Goal: Complete application form: Complete application form

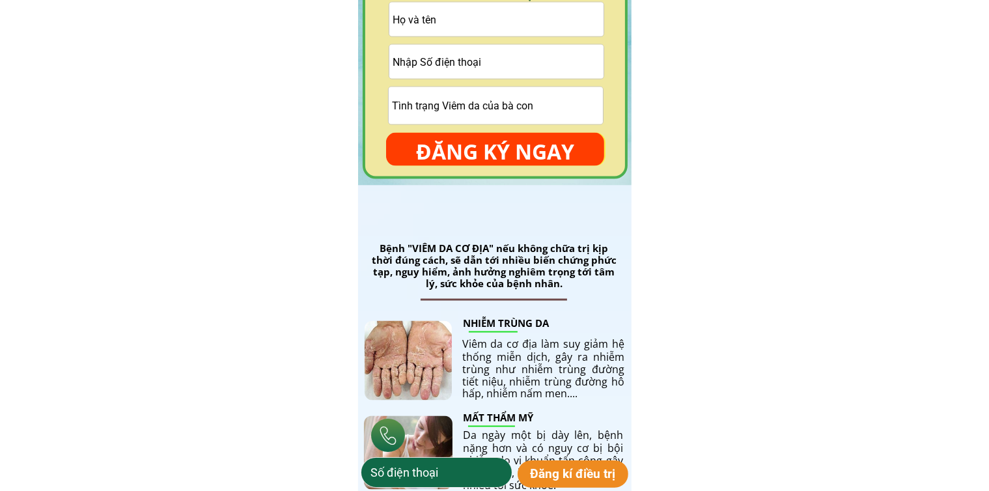
scroll to position [1887, 0]
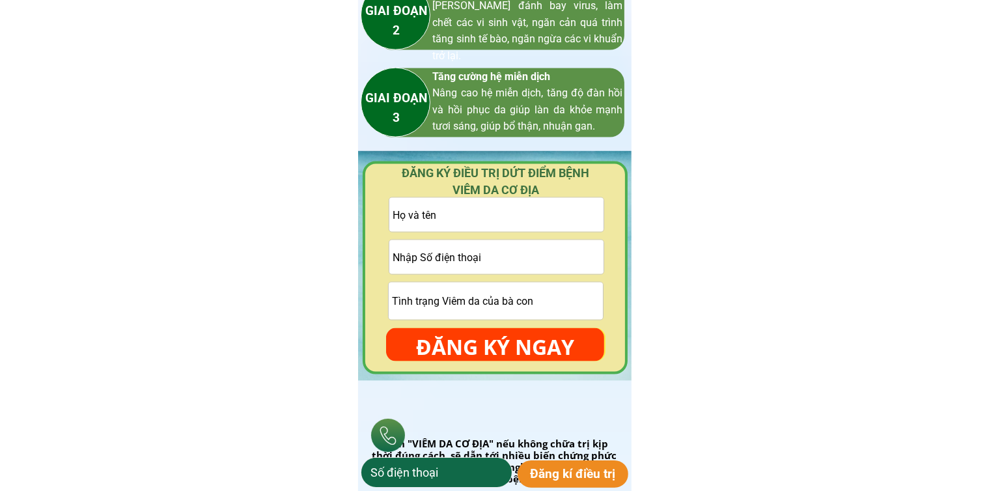
drag, startPoint x: 505, startPoint y: 258, endPoint x: 515, endPoint y: 251, distance: 12.6
click at [506, 257] on input "tel" at bounding box center [496, 257] width 214 height 34
paste input "0986198230"
type input "0986198230"
click at [536, 219] on input "text" at bounding box center [496, 215] width 214 height 34
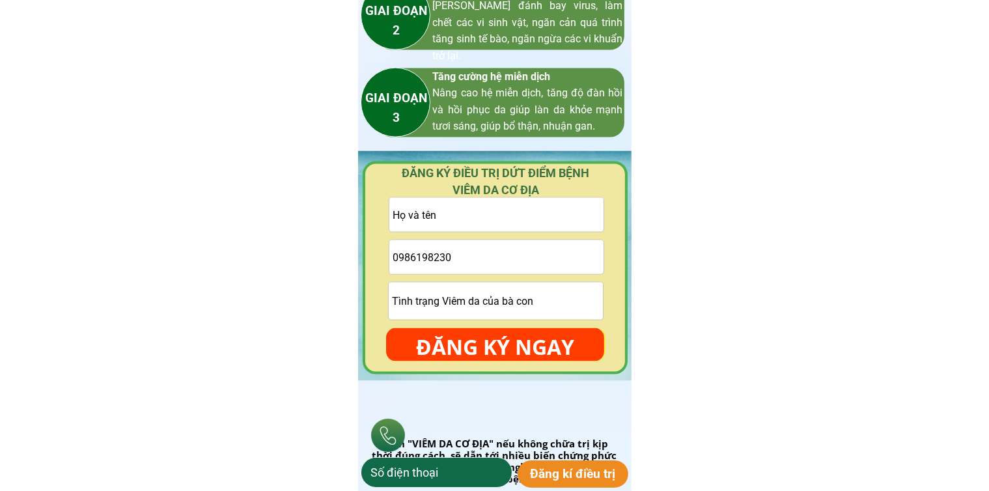
paste input "[PERSON_NAME]"
type input "[PERSON_NAME]"
click at [508, 292] on input "text" at bounding box center [496, 300] width 214 height 37
type input "cmt"
click at [513, 348] on p "ĐĂNG KÝ NGAY" at bounding box center [495, 347] width 218 height 38
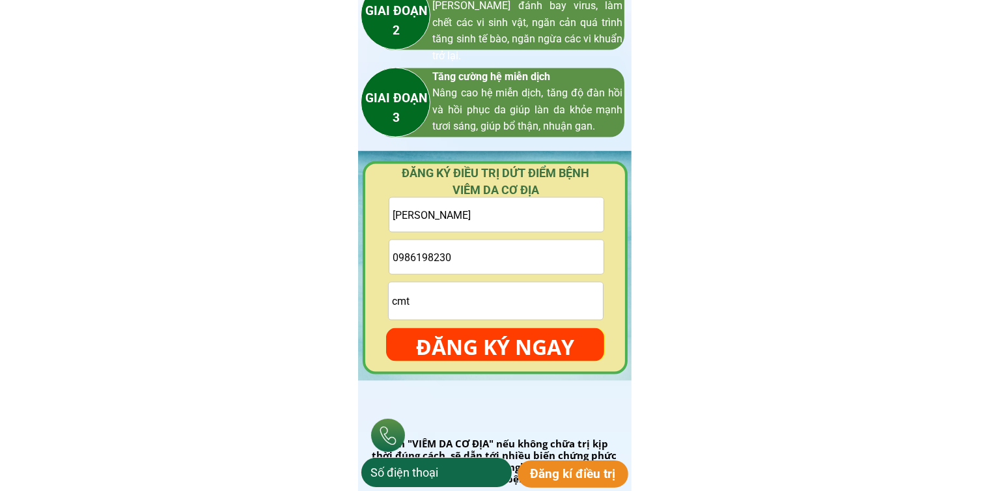
click at [547, 225] on input "[PERSON_NAME]" at bounding box center [496, 215] width 214 height 34
click at [489, 308] on input "cmt" at bounding box center [496, 300] width 214 height 37
click at [489, 344] on p "ĐĂNG KÝ NGAY" at bounding box center [495, 347] width 218 height 38
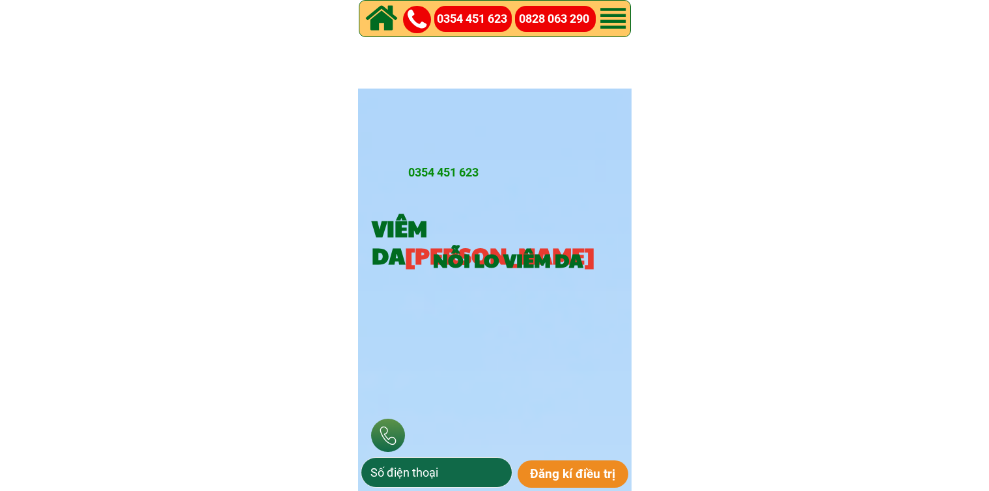
scroll to position [1887, 0]
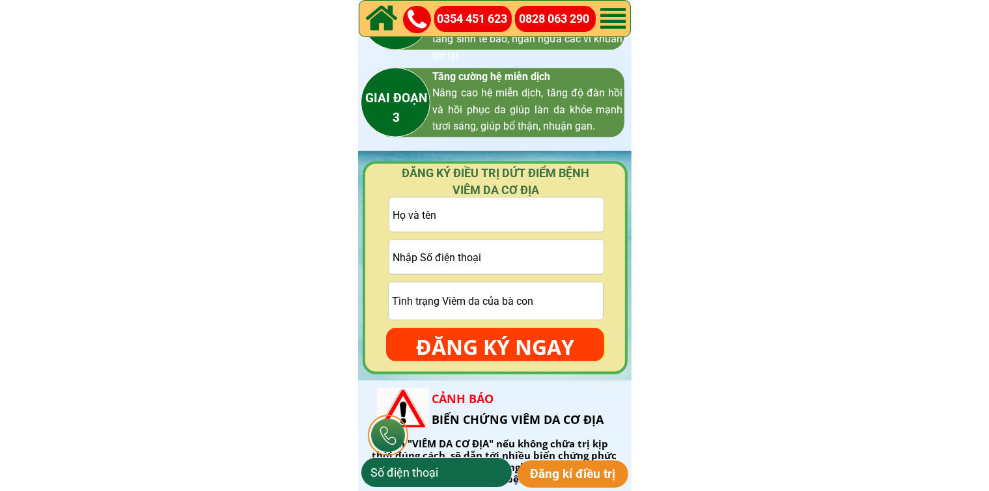
click at [523, 255] on input "tel" at bounding box center [496, 257] width 214 height 34
paste input "0986198230"
type input "0986198230"
click at [516, 214] on input "text" at bounding box center [496, 215] width 214 height 34
paste input "[PERSON_NAME]"
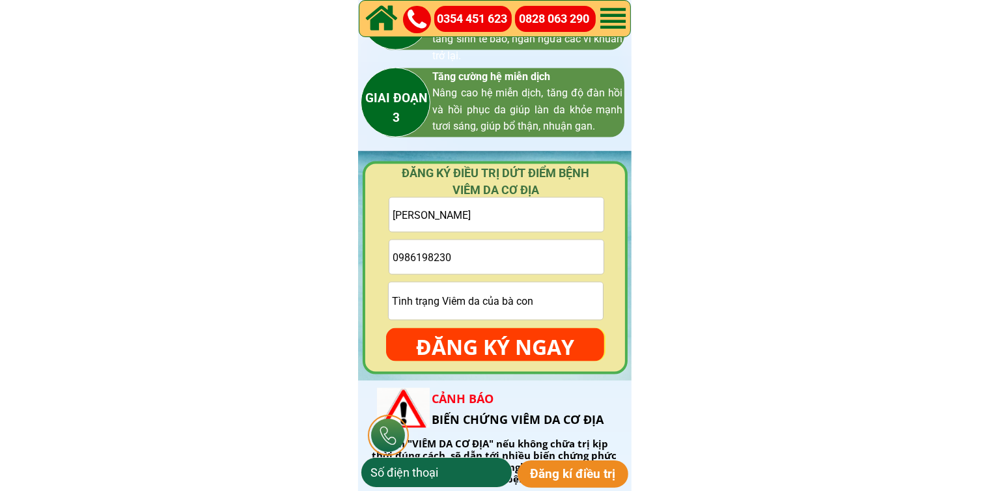
type input "[PERSON_NAME]"
click at [476, 318] on input "text" at bounding box center [496, 300] width 214 height 37
type input "cmt"
drag, startPoint x: 473, startPoint y: 342, endPoint x: 485, endPoint y: 313, distance: 31.5
click at [473, 342] on p "ĐĂNG KÝ NGAY" at bounding box center [495, 347] width 218 height 38
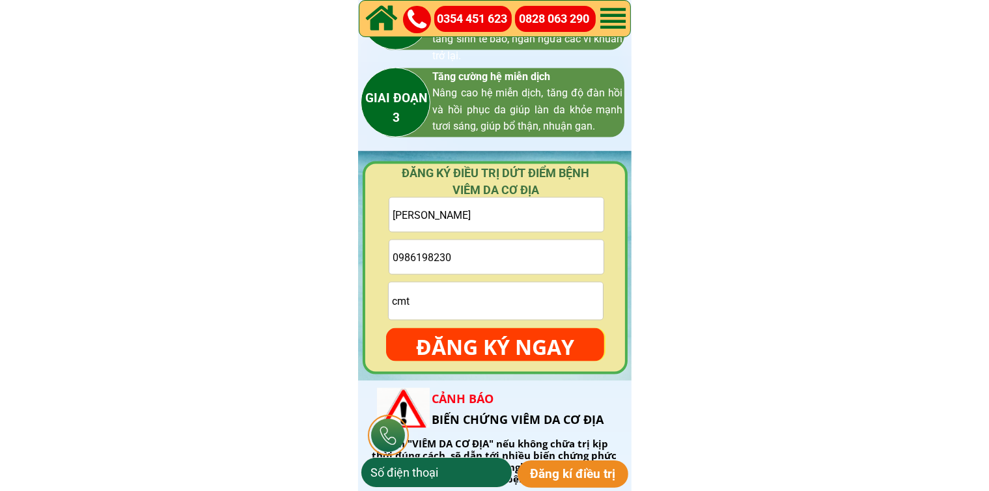
click at [403, 256] on input "0986198230" at bounding box center [496, 257] width 214 height 34
click at [415, 254] on input "0986198230" at bounding box center [496, 257] width 214 height 34
click at [424, 254] on input "0986198230" at bounding box center [496, 257] width 214 height 34
drag, startPoint x: 435, startPoint y: 255, endPoint x: 444, endPoint y: 256, distance: 8.5
click at [437, 255] on input "0986198230" at bounding box center [496, 257] width 214 height 34
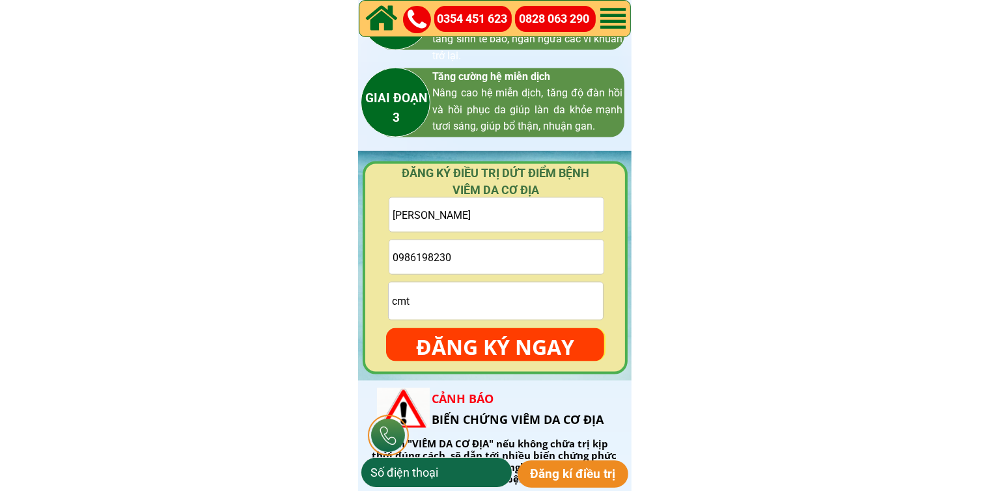
click at [458, 256] on input "0986198230" at bounding box center [496, 257] width 214 height 34
click at [435, 305] on input "cmt" at bounding box center [496, 300] width 214 height 37
click at [464, 250] on input "0986198230" at bounding box center [496, 257] width 214 height 34
click at [493, 256] on input "0986198230" at bounding box center [496, 257] width 214 height 34
drag, startPoint x: 408, startPoint y: 256, endPoint x: 392, endPoint y: 256, distance: 16.3
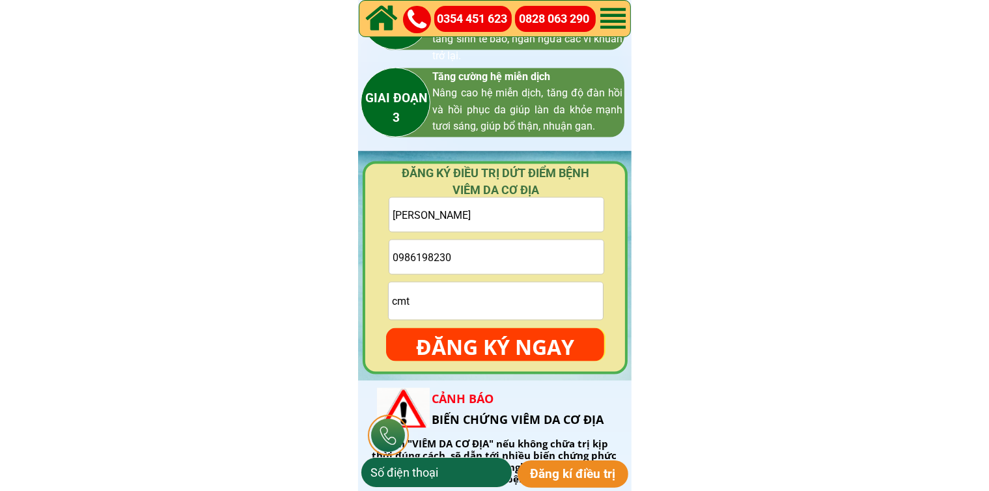
click at [406, 256] on input "0986198230" at bounding box center [496, 257] width 214 height 34
drag, startPoint x: 391, startPoint y: 255, endPoint x: 394, endPoint y: 243, distance: 12.2
click at [391, 254] on input "0986198230" at bounding box center [496, 257] width 214 height 34
click at [485, 342] on p "ĐĂNG KÝ NGAY" at bounding box center [495, 347] width 218 height 38
click at [467, 214] on input "[PERSON_NAME]" at bounding box center [496, 215] width 214 height 34
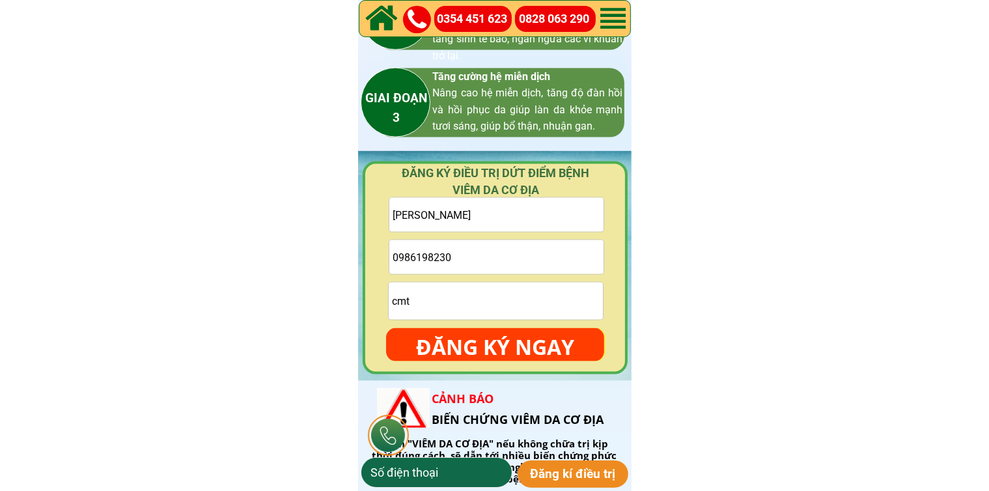
click at [396, 215] on input "[PERSON_NAME]" at bounding box center [496, 215] width 214 height 34
click at [469, 217] on input "[PERSON_NAME]" at bounding box center [496, 215] width 214 height 34
type input "[PERSON_NAME]"
click at [479, 338] on p "ĐĂNG KÝ NGAY" at bounding box center [495, 347] width 218 height 38
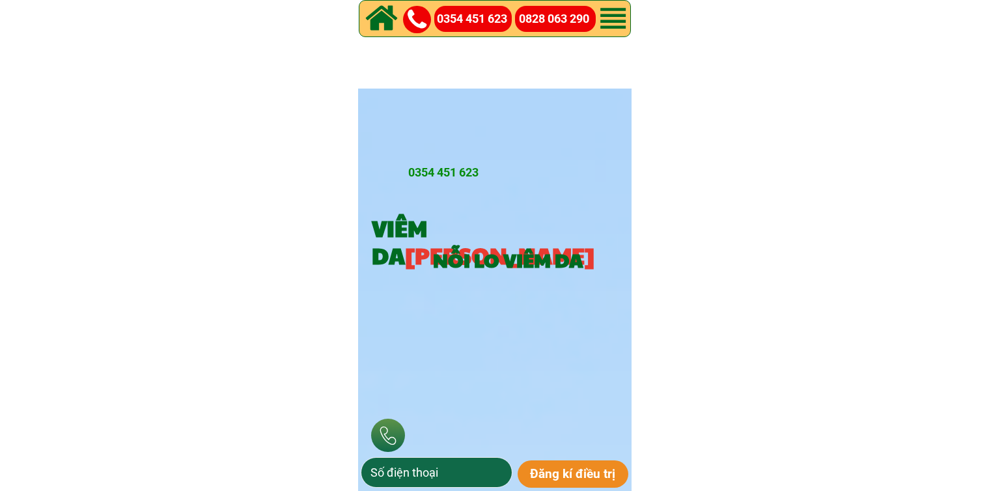
scroll to position [1887, 0]
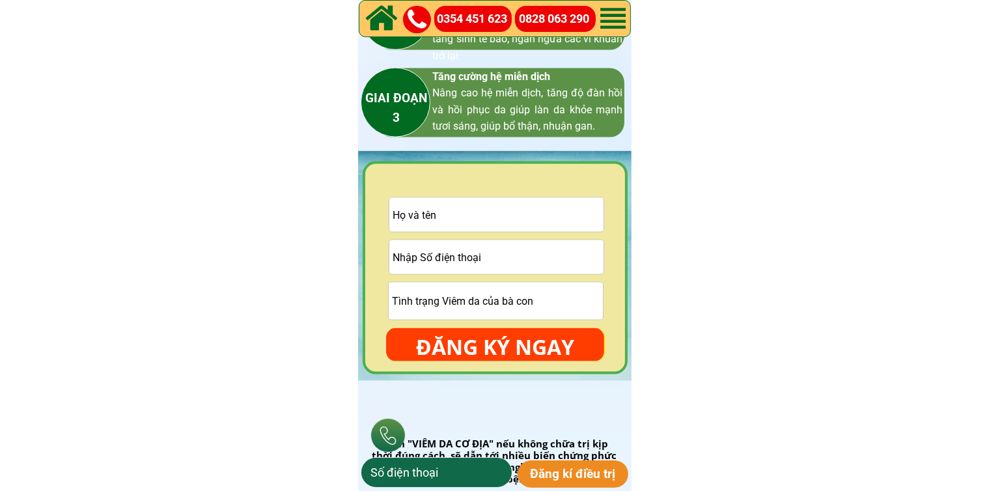
type input "0848818479"
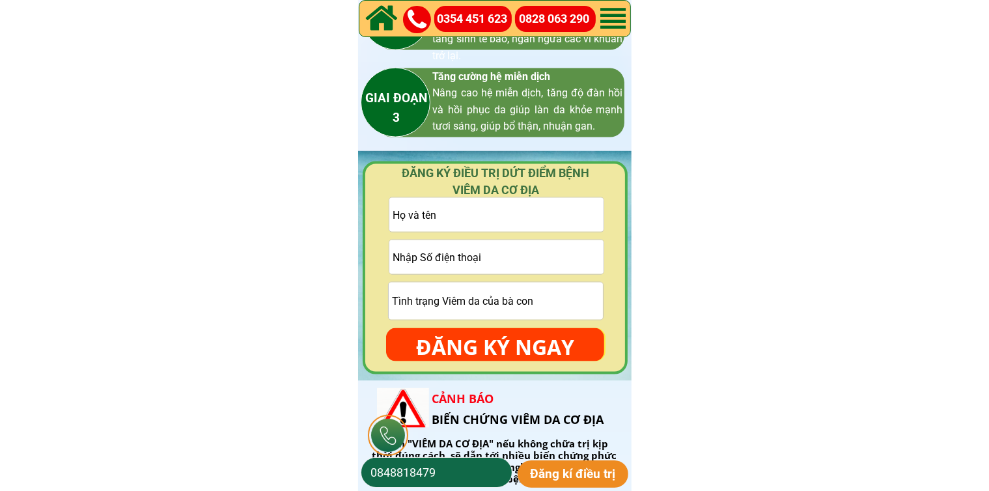
click at [547, 261] on input "tel" at bounding box center [496, 257] width 214 height 34
paste input "0986198230"
type input "0986198230"
click at [508, 222] on input "text" at bounding box center [496, 215] width 214 height 34
paste input "[PERSON_NAME]"
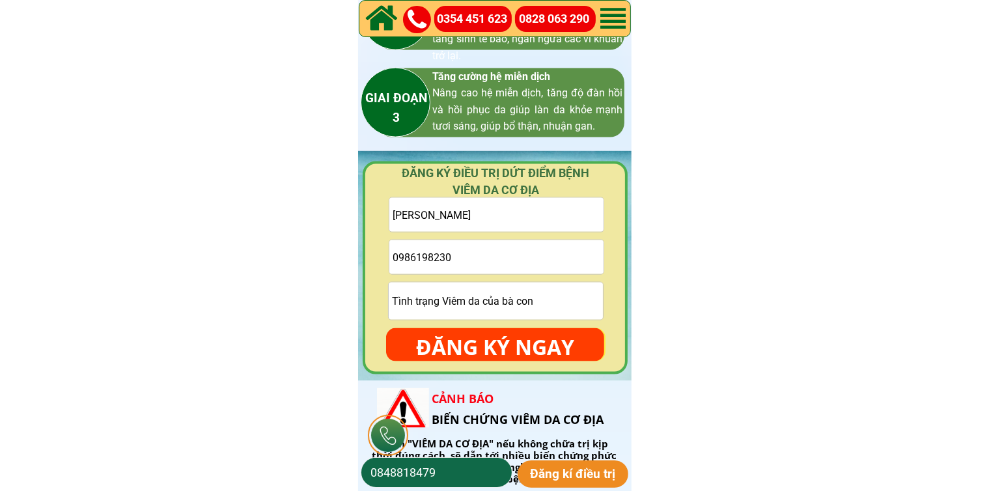
type input "[PERSON_NAME]"
click at [495, 323] on form "Lê Thuỷ 0986198230 ĐĂNG KÝ NGAY" at bounding box center [495, 279] width 218 height 164
click at [505, 353] on p "ĐĂNG KÝ NGAY" at bounding box center [495, 347] width 218 height 38
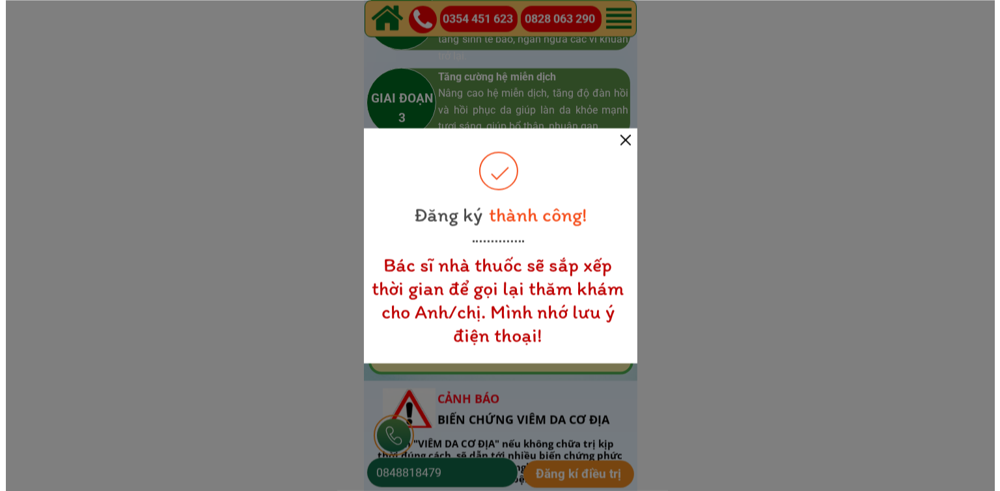
scroll to position [0, 0]
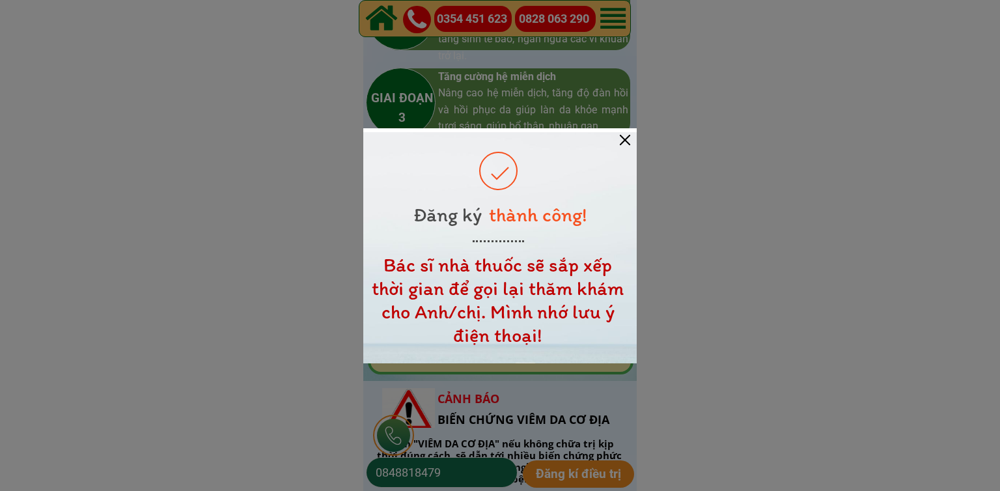
click at [626, 144] on div at bounding box center [625, 140] width 10 height 10
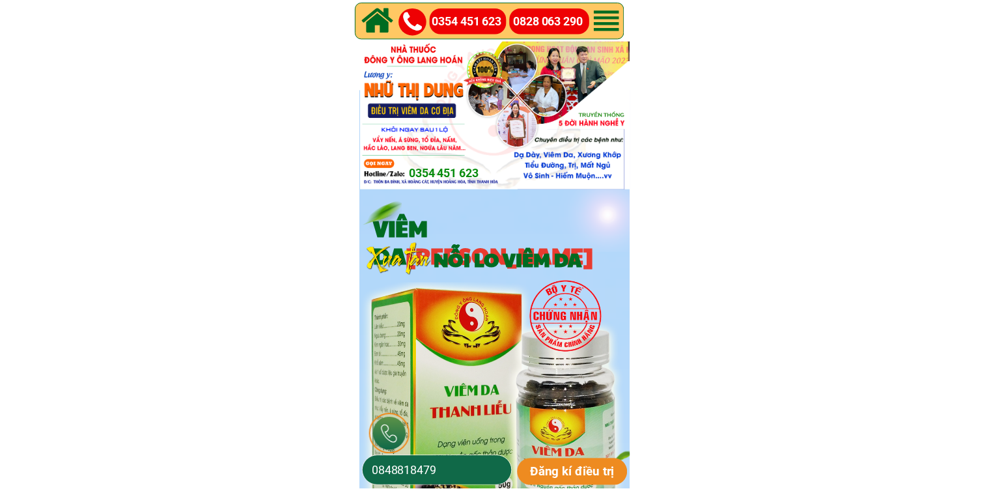
scroll to position [1887, 0]
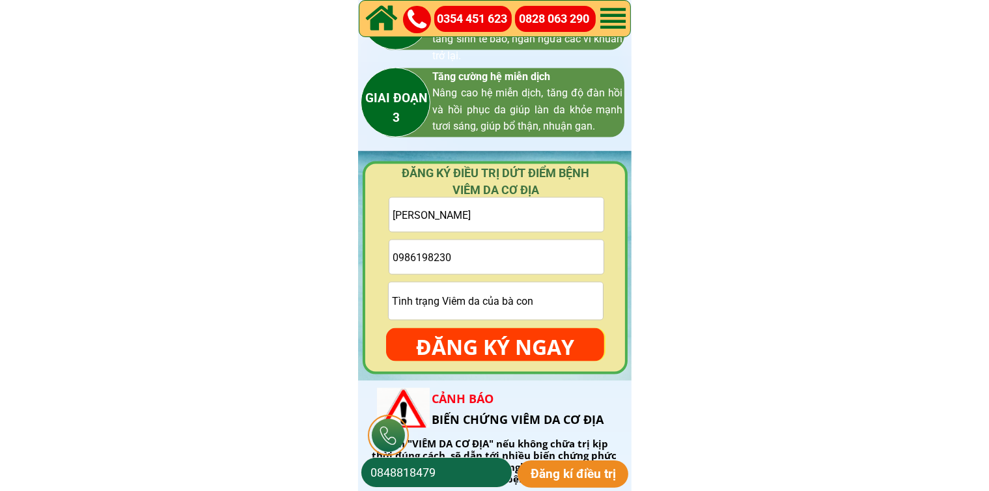
click at [505, 248] on input "0986198230" at bounding box center [496, 257] width 214 height 34
paste input "0933688627"
type input "0933688627"
click at [542, 226] on input "[PERSON_NAME]" at bounding box center [496, 215] width 214 height 34
click at [540, 222] on input "[PERSON_NAME]" at bounding box center [496, 215] width 214 height 34
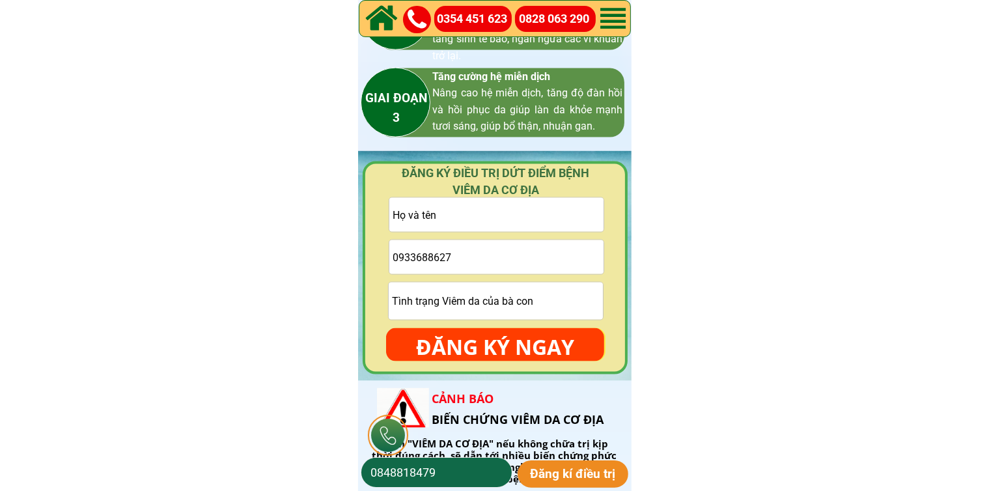
paste input "Du Nguyen"
type input "Du Nguyen"
click at [511, 339] on p "ĐĂNG KÝ NGAY" at bounding box center [495, 347] width 218 height 38
type input "0933688627"
drag, startPoint x: 499, startPoint y: 350, endPoint x: 503, endPoint y: 310, distance: 39.3
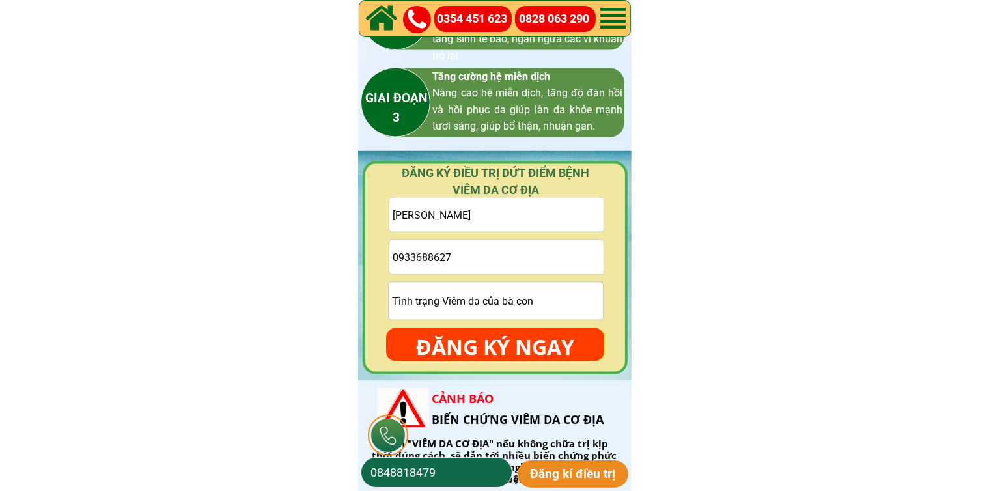
click at [498, 348] on p "ĐĂNG KÝ NGAY" at bounding box center [495, 347] width 218 height 38
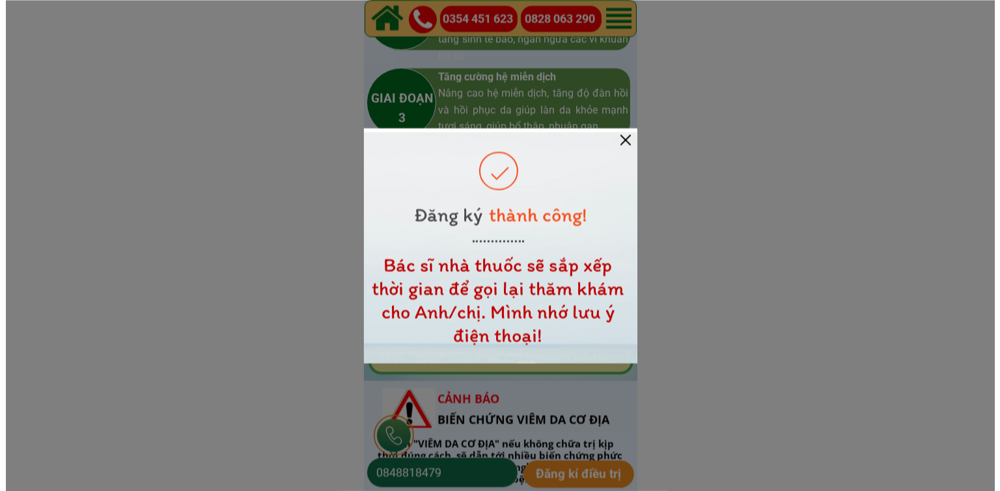
scroll to position [0, 0]
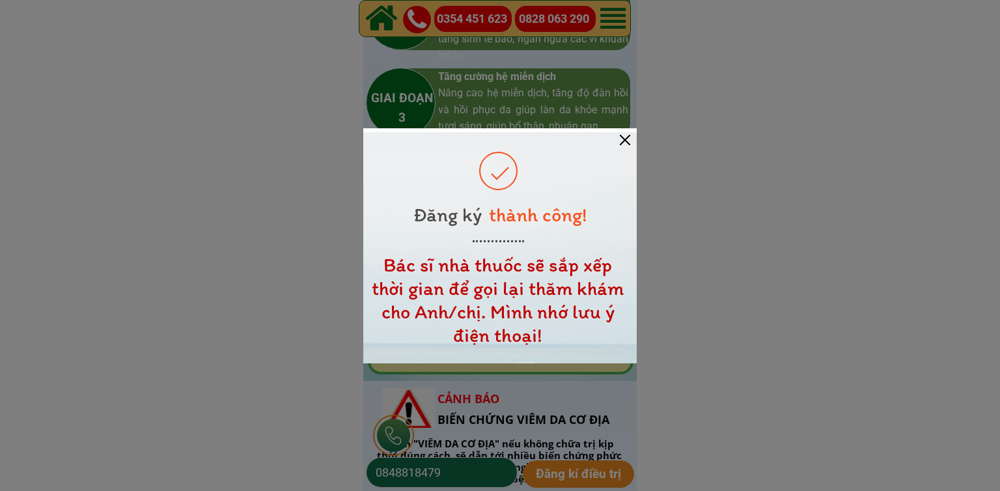
click at [625, 137] on div at bounding box center [625, 140] width 10 height 10
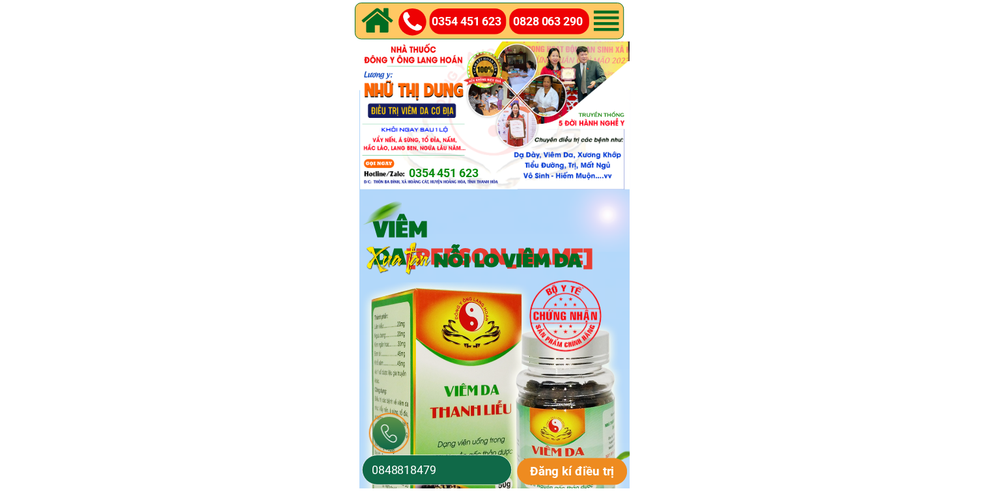
scroll to position [1887, 0]
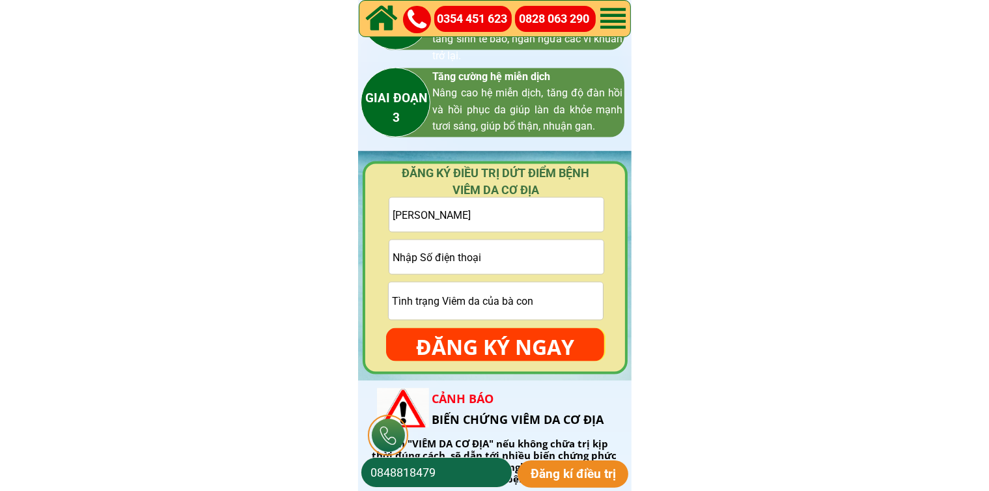
click at [516, 262] on input "tel" at bounding box center [496, 257] width 214 height 34
paste input "0886680958"
type input "0886680958"
click at [525, 218] on input "Du Nguyen" at bounding box center [496, 215] width 214 height 34
paste input "Đặng Sơn"
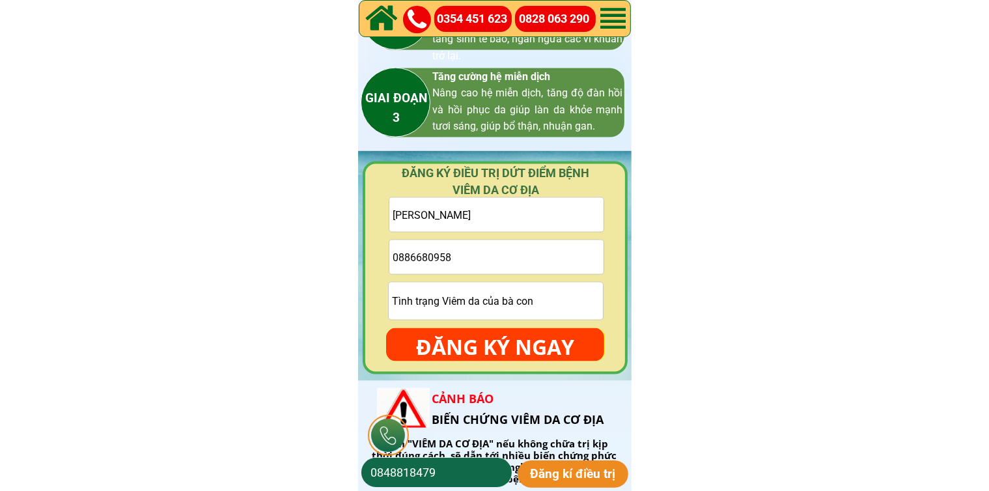
type input "Đặng Sơn"
click at [502, 324] on form "Đặng Sơn 0886680958 ĐĂNG KÝ NGAY" at bounding box center [495, 279] width 218 height 164
drag, startPoint x: 493, startPoint y: 344, endPoint x: 521, endPoint y: 211, distance: 136.2
click at [493, 343] on p "ĐĂNG KÝ NGAY" at bounding box center [495, 347] width 218 height 38
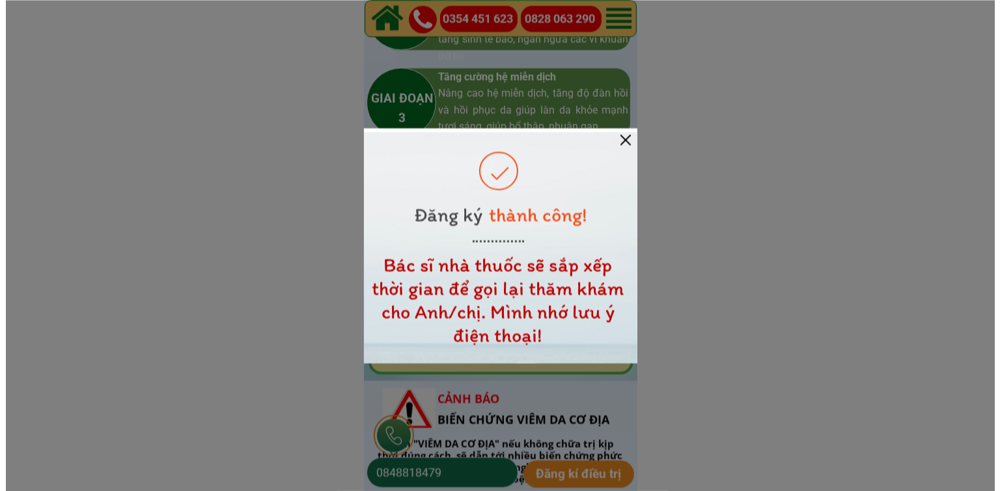
scroll to position [0, 0]
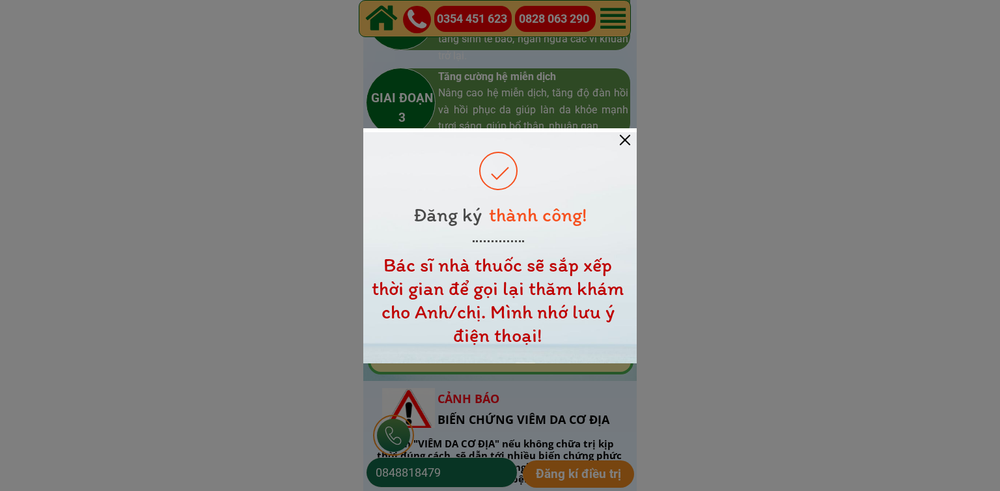
click at [624, 138] on div at bounding box center [625, 140] width 10 height 10
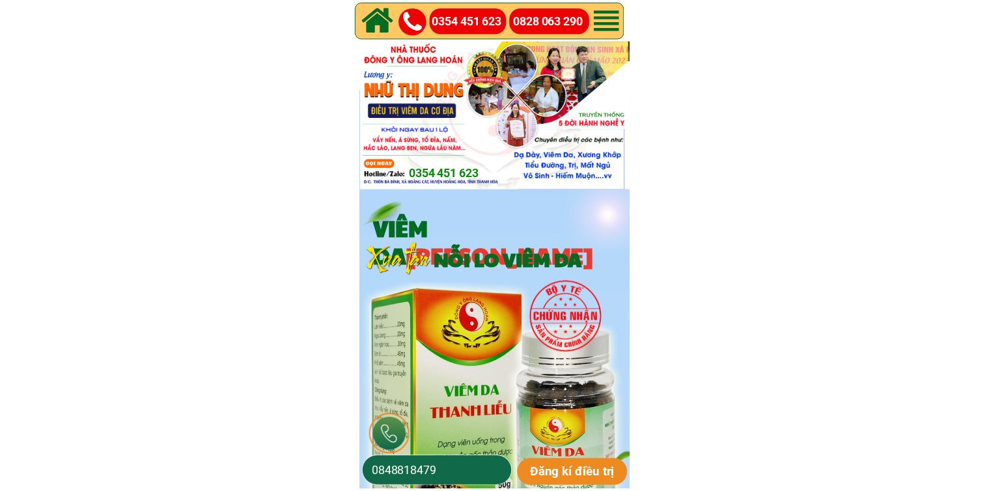
scroll to position [1887, 0]
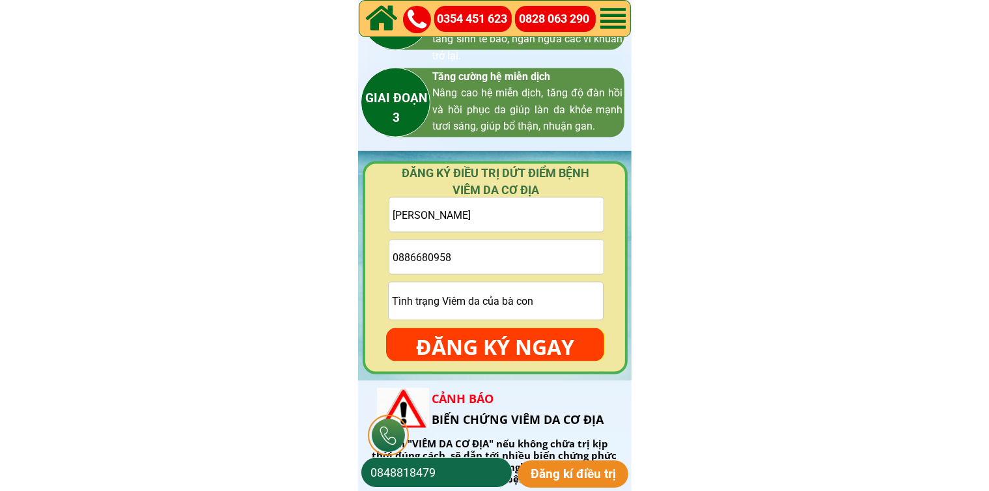
drag, startPoint x: 500, startPoint y: 230, endPoint x: 489, endPoint y: 243, distance: 17.2
click at [495, 234] on form "Đặng Sơn 0886680958 ĐĂNG KÝ NGAY" at bounding box center [495, 279] width 218 height 164
click at [484, 253] on input "0886680958" at bounding box center [496, 257] width 214 height 34
paste input "0979664381"
type input "0979664381"
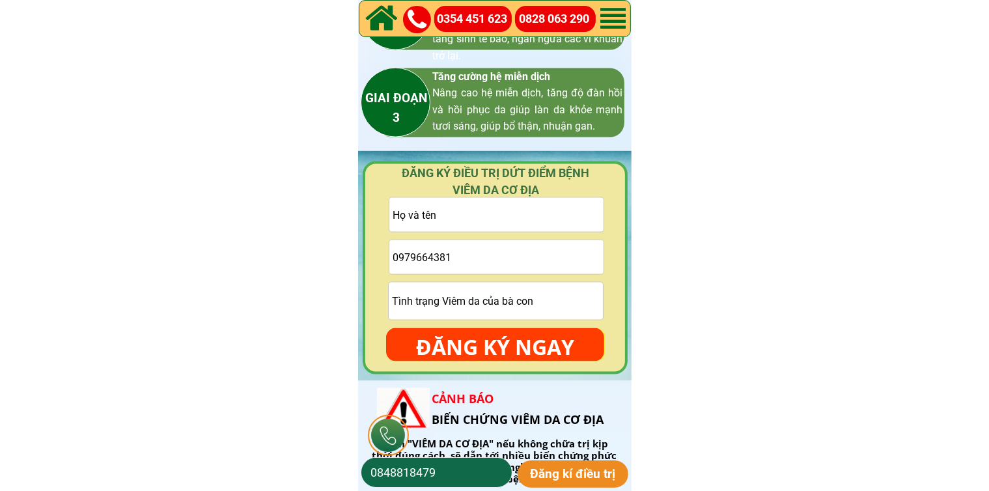
click at [473, 223] on input "text" at bounding box center [496, 215] width 214 height 34
paste input "Trịnh Điển"
type input "Trịnh Điển"
click at [487, 312] on input "text" at bounding box center [496, 300] width 214 height 37
click at [547, 338] on p "ĐĂNG KÝ NGAY" at bounding box center [495, 347] width 218 height 38
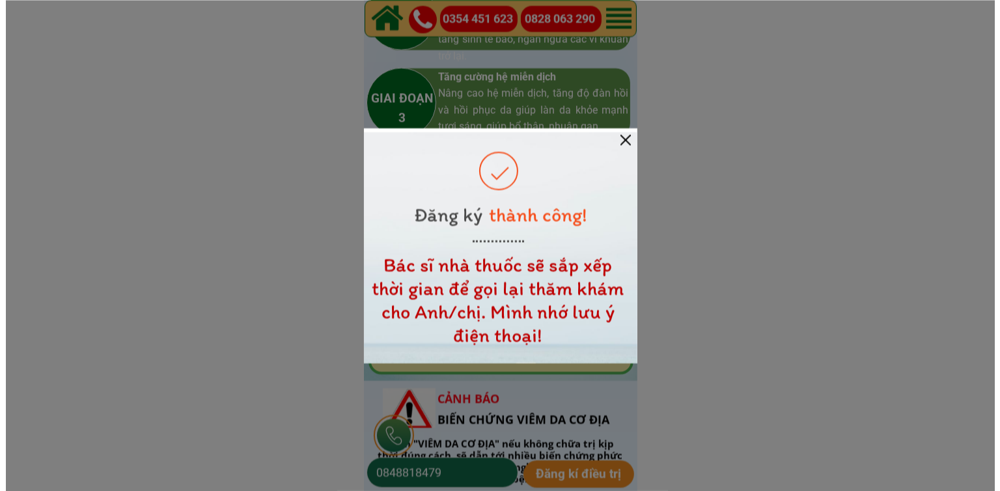
scroll to position [0, 0]
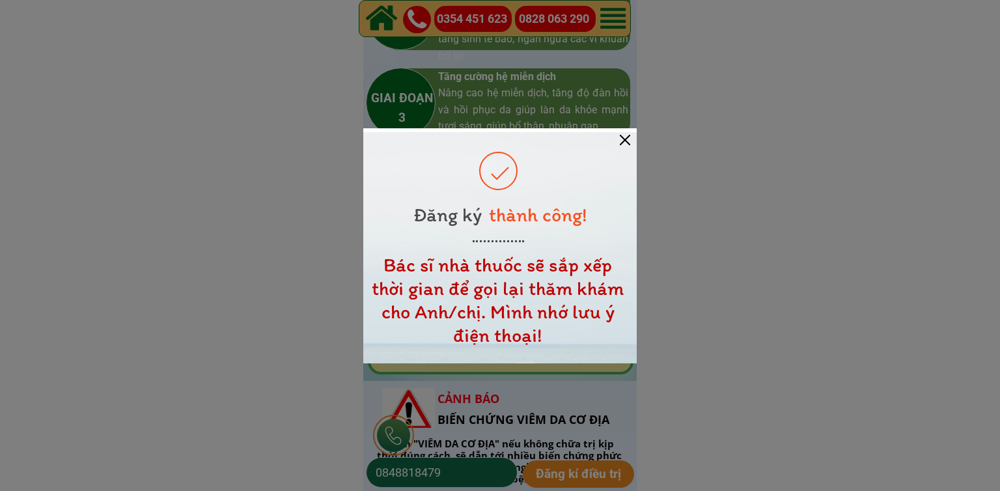
click at [618, 137] on div at bounding box center [499, 247] width 273 height 231
click at [629, 139] on div at bounding box center [625, 140] width 10 height 10
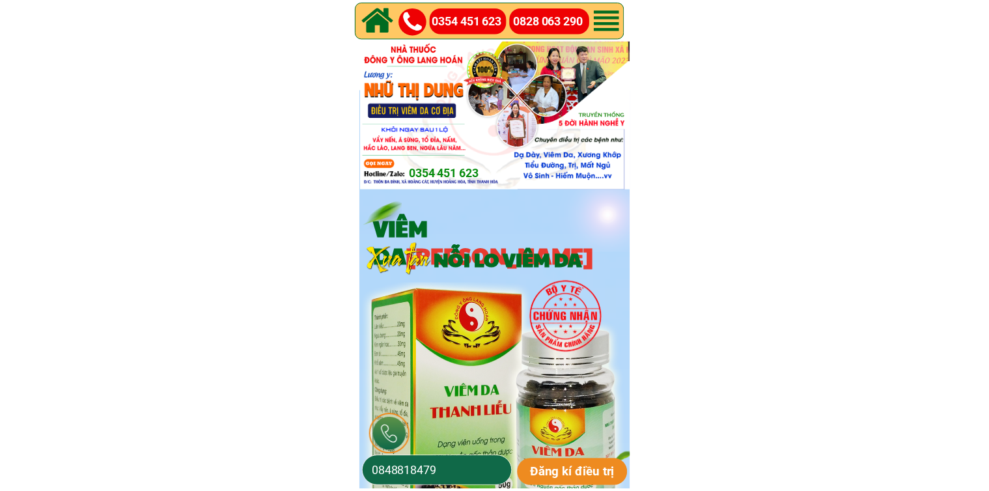
scroll to position [1887, 0]
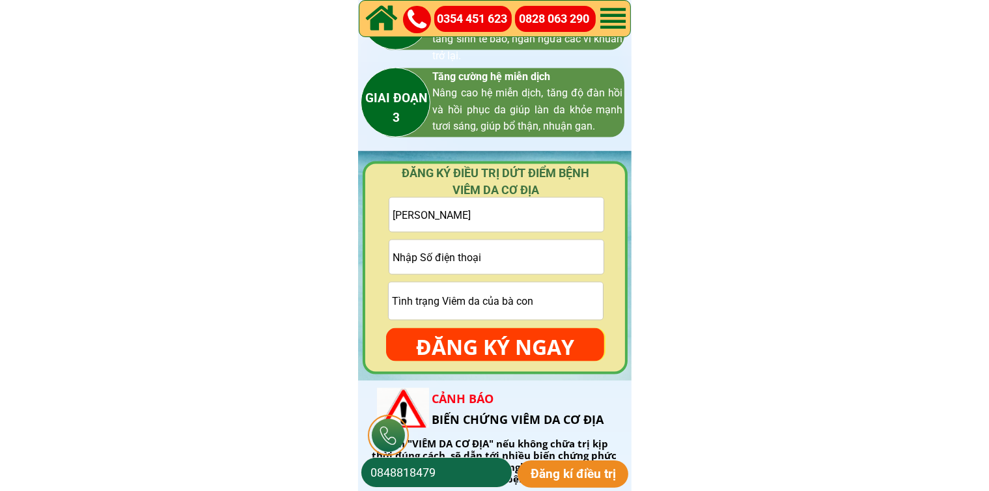
drag, startPoint x: 525, startPoint y: 261, endPoint x: 524, endPoint y: 249, distance: 11.8
click at [525, 261] on input "tel" at bounding box center [496, 257] width 214 height 34
paste input "o947352576"
type input "o947352576"
drag, startPoint x: 518, startPoint y: 217, endPoint x: 489, endPoint y: 231, distance: 31.7
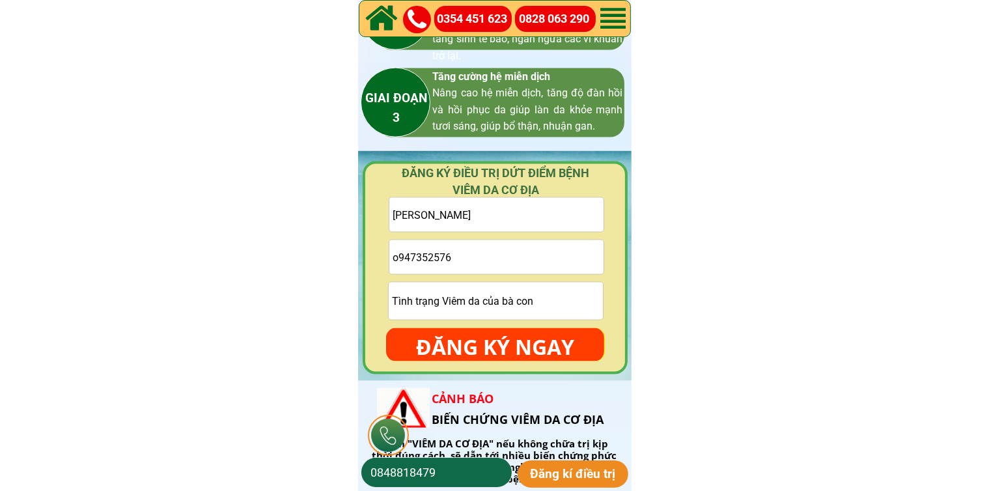
click at [515, 218] on input "Trịnh Điển" at bounding box center [496, 215] width 214 height 34
paste input "Cơ Nguyễn"
type input "Cơ Nguyễn"
drag, startPoint x: 394, startPoint y: 255, endPoint x: 368, endPoint y: 256, distance: 26.0
click at [370, 256] on div "ĐĂNG KÝ ĐIỀU TRỊ DỨT ĐIỂM BỆNH VIÊM DA CƠ ĐỊA Cơ Nguyễn o947352576 ĐĂNG KÝ NGAY" at bounding box center [495, 267] width 265 height 213
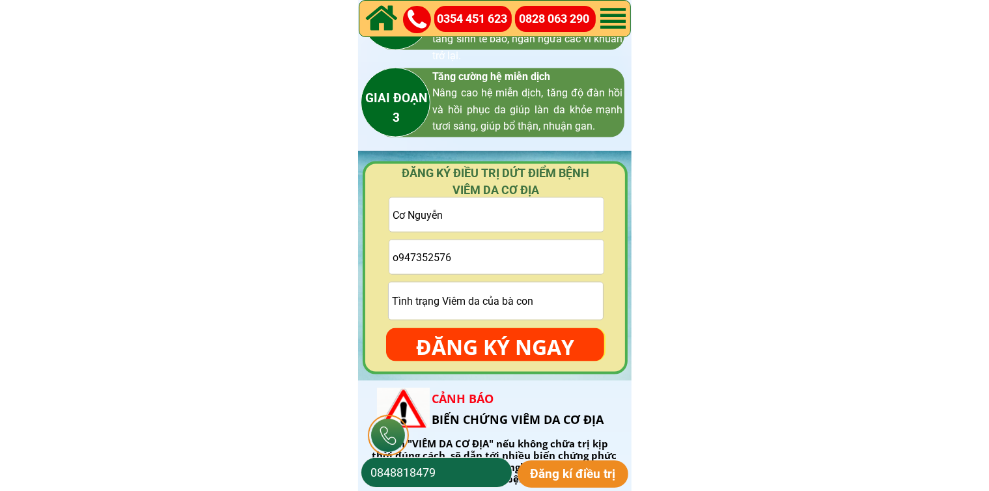
drag, startPoint x: 376, startPoint y: 260, endPoint x: 363, endPoint y: 266, distance: 13.7
click at [363, 266] on div "ĐĂNG KÝ ĐIỀU TRỊ DỨT ĐIỂM BỆNH VIÊM DA CƠ ĐỊA Cơ Nguyễn o947352576 ĐĂNG KÝ NGAY" at bounding box center [495, 267] width 265 height 213
type input "0947352576"
click at [474, 336] on p "ĐĂNG KÝ NGAY" at bounding box center [495, 347] width 218 height 38
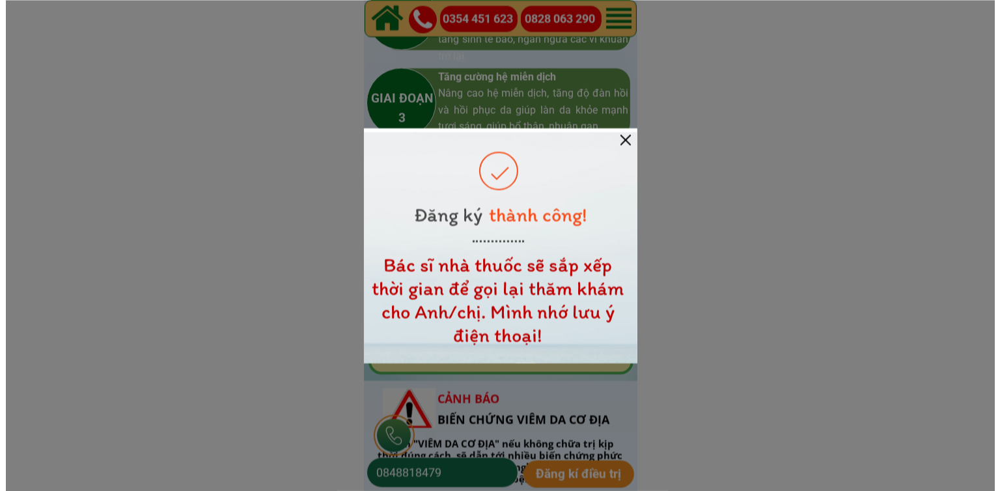
scroll to position [0, 0]
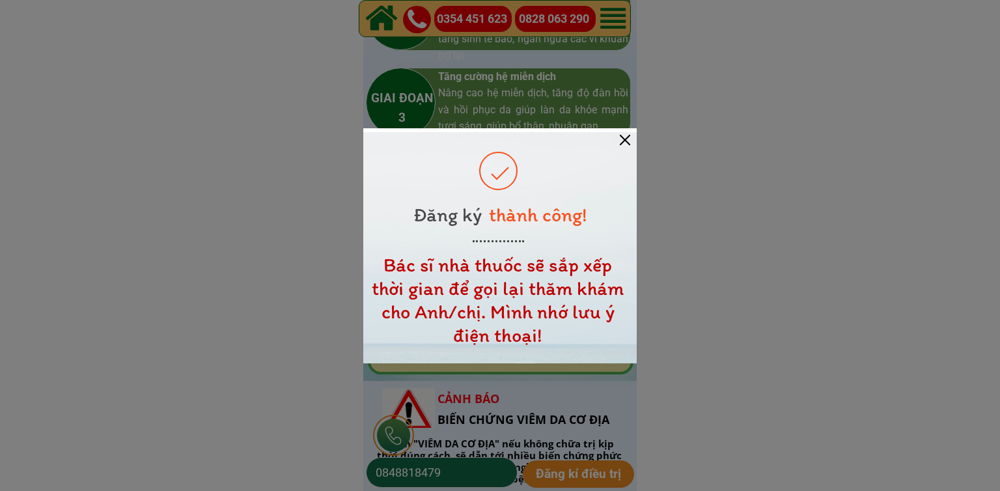
click at [625, 141] on div at bounding box center [625, 140] width 10 height 10
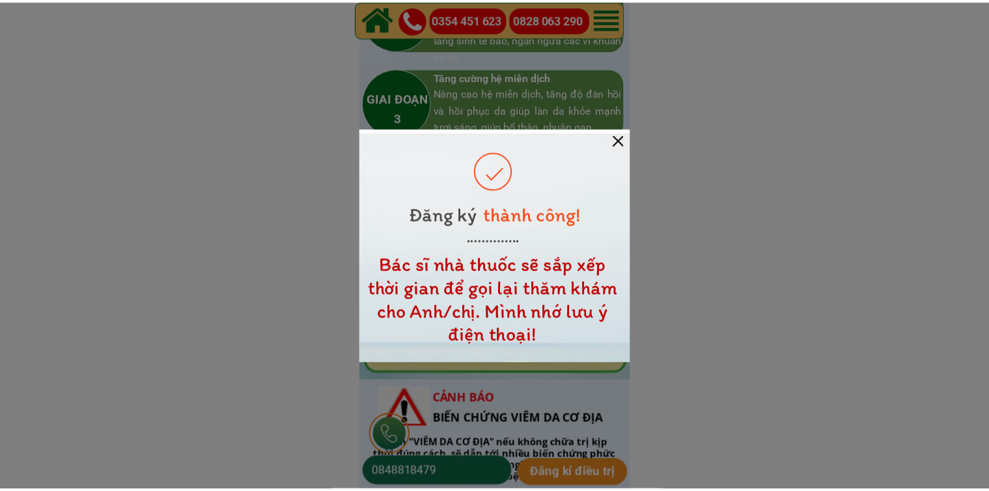
scroll to position [1887, 0]
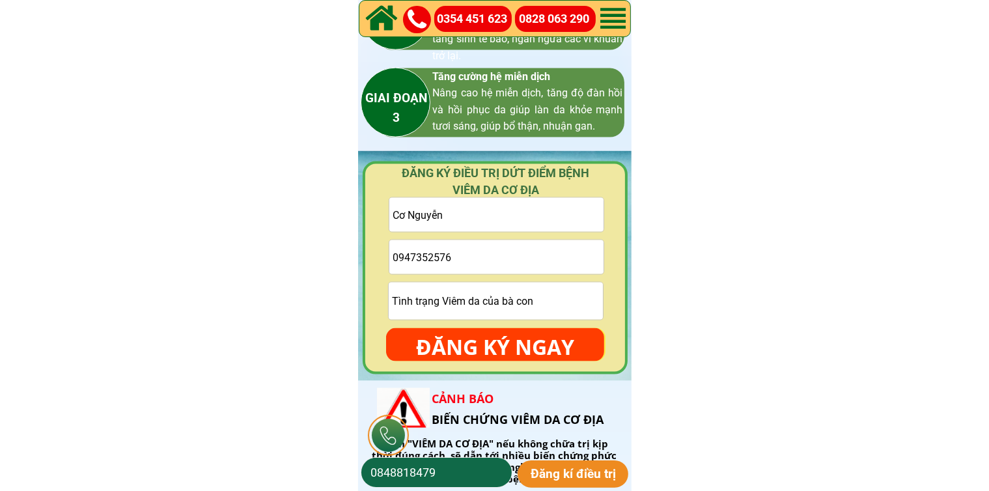
drag, startPoint x: 519, startPoint y: 258, endPoint x: 521, endPoint y: 247, distance: 11.2
click at [519, 258] on input "0947352576" at bounding box center [496, 257] width 214 height 34
paste input "0374827251"
type input "0374827251"
click at [545, 214] on input "text" at bounding box center [496, 215] width 214 height 34
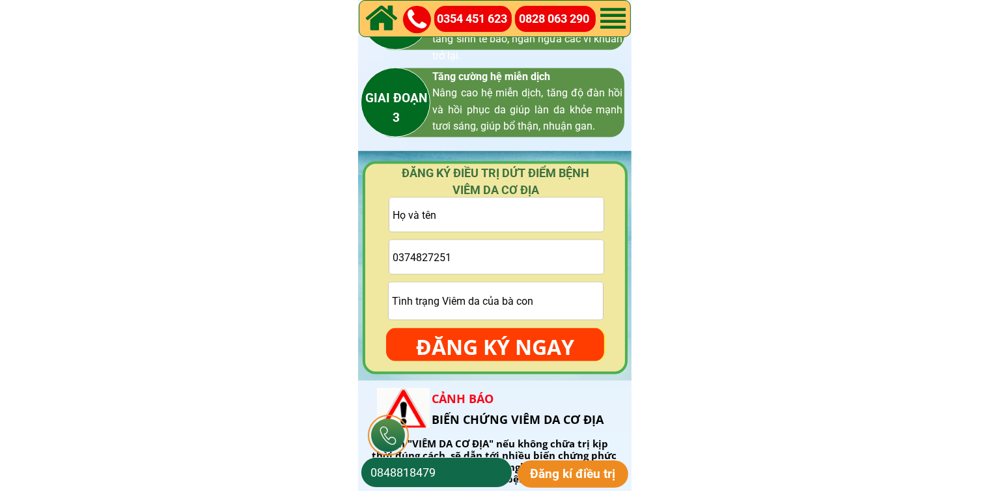
paste input "Hưng Lê"
type input "Hưng Lê"
click at [528, 322] on form "Hưng Lê 0374827251 ĐĂNG KÝ NGAY" at bounding box center [495, 279] width 218 height 164
drag, startPoint x: 523, startPoint y: 343, endPoint x: 525, endPoint y: 277, distance: 65.8
click at [523, 344] on p "ĐĂNG KÝ NGAY" at bounding box center [495, 347] width 218 height 38
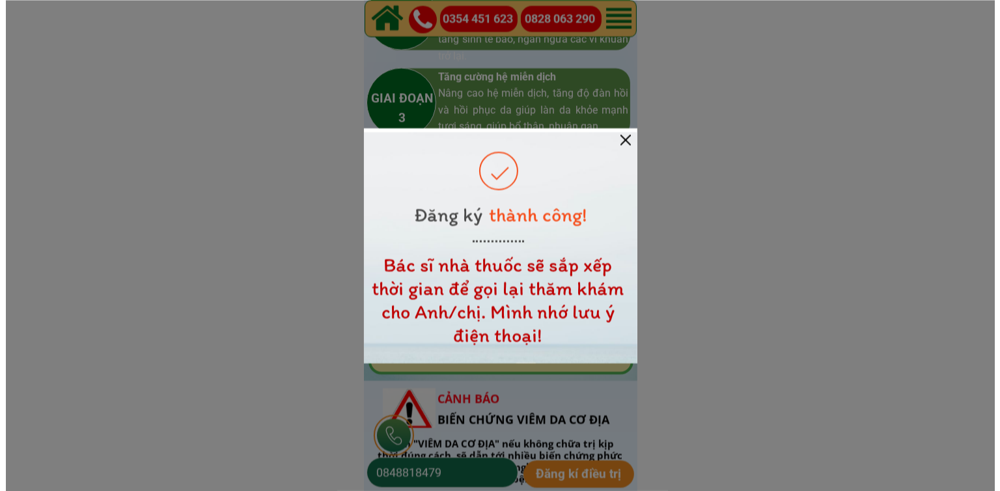
scroll to position [0, 0]
